Goal: Information Seeking & Learning: Learn about a topic

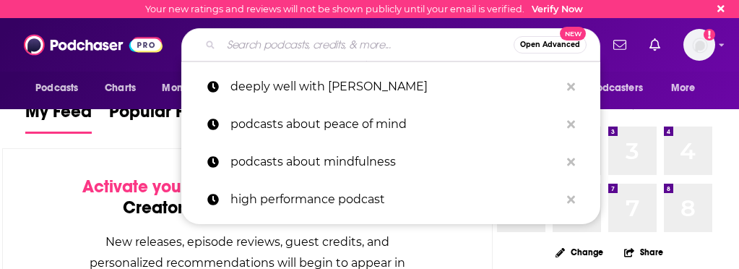
click at [254, 48] on input "Search podcasts, credits, & more..." at bounding box center [367, 44] width 293 height 23
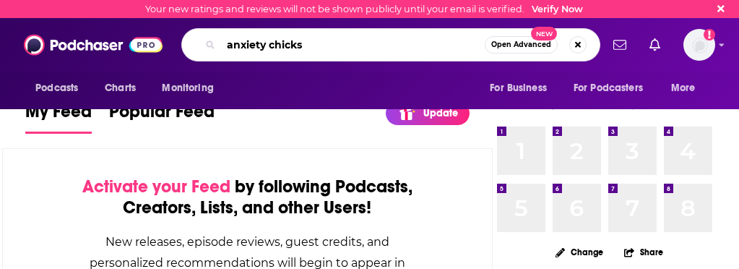
type input "anxiety chicks"
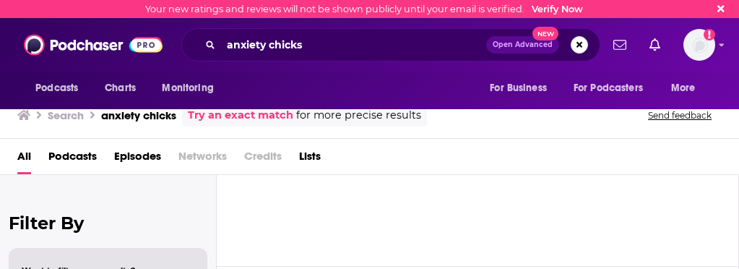
scroll to position [87, 4]
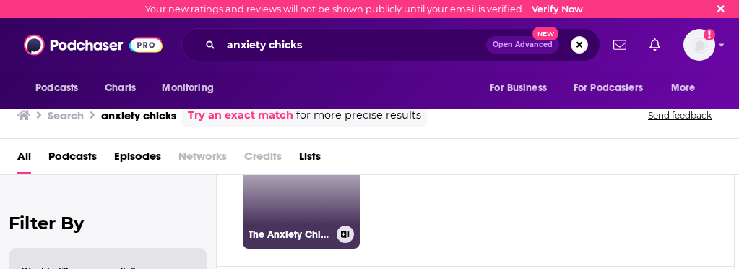
click at [273, 210] on link "61 The Anxiety Chicks" at bounding box center [301, 189] width 117 height 117
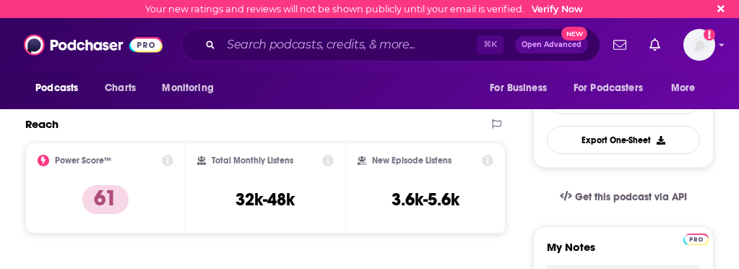
scroll to position [335, 0]
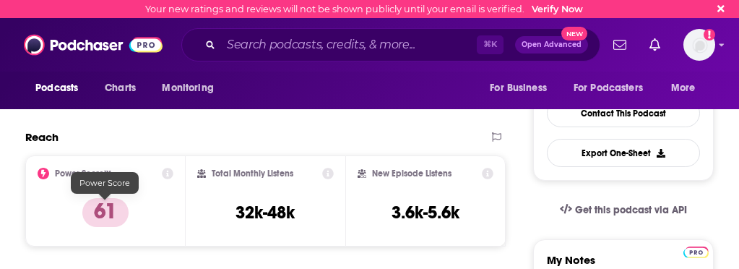
click at [94, 217] on p "61" at bounding box center [105, 212] width 46 height 29
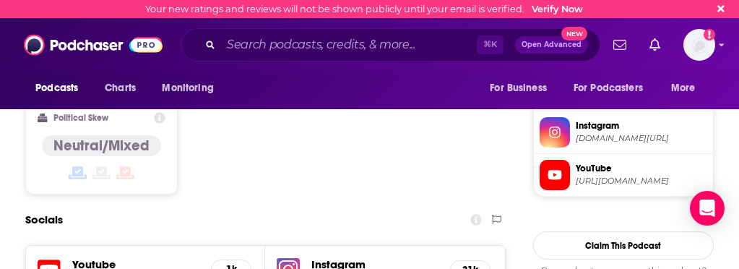
scroll to position [1134, 0]
